Goal: Information Seeking & Learning: Find specific fact

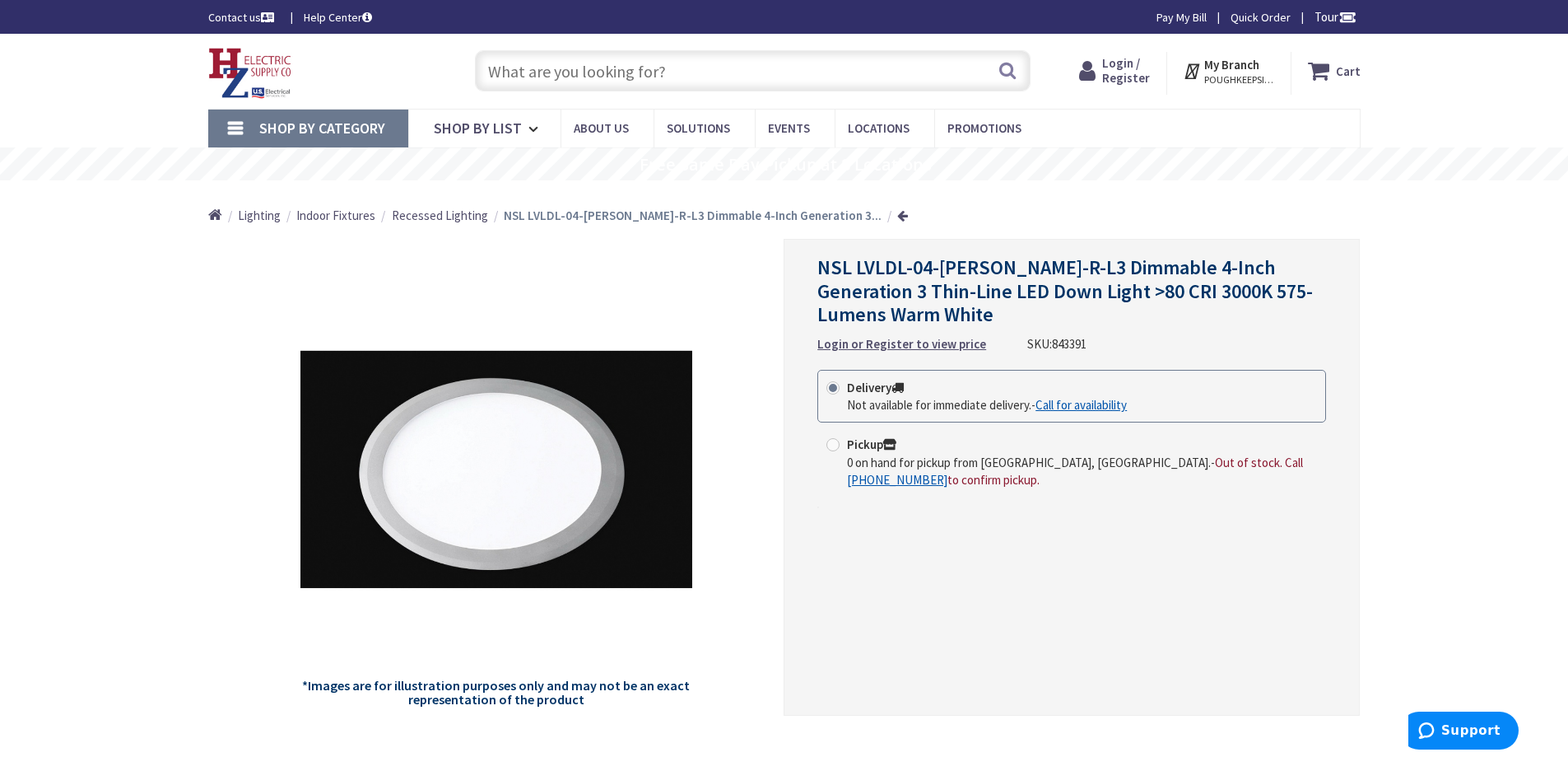
click at [882, 318] on h1 "NSL LVLDL-04-[PERSON_NAME]-R-L3 Dimmable 4-Inch Generation 3 Thin-Line LED Down…" at bounding box center [1072, 291] width 509 height 71
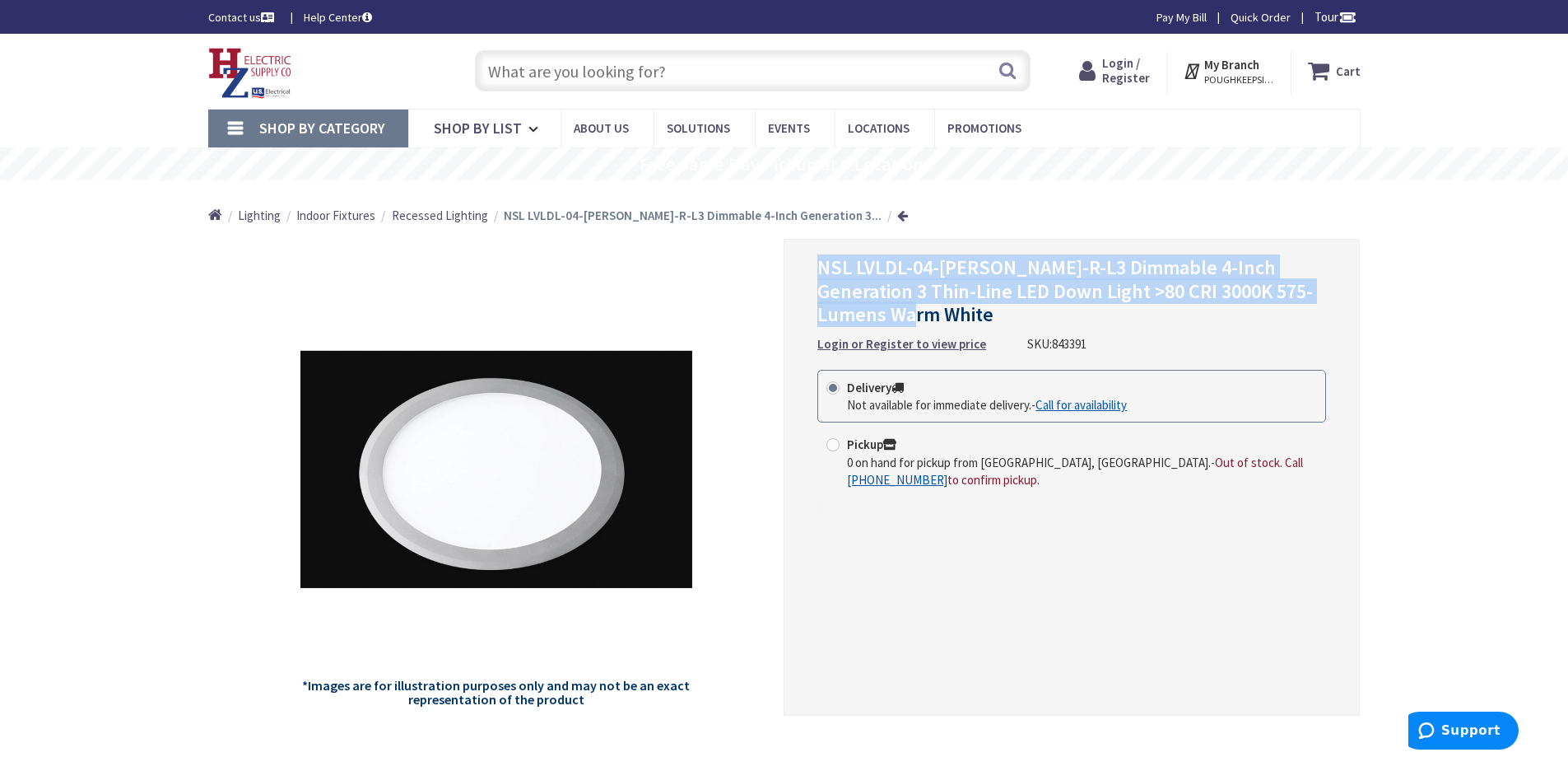
drag, startPoint x: 882, startPoint y: 314, endPoint x: 813, endPoint y: 265, distance: 84.6
click at [813, 265] on div "NSL LVLDL-04-WW-WH-R-L3 Dimmable 4-Inch Generation 3 Thin-Line LED Down Light >…" at bounding box center [1071, 477] width 576 height 477
copy span "NSL LVLDL-04-[PERSON_NAME]-R-L3 Dimmable 4-Inch Generation 3 Thin-Line LED Down…"
